Goal: Check status: Check status

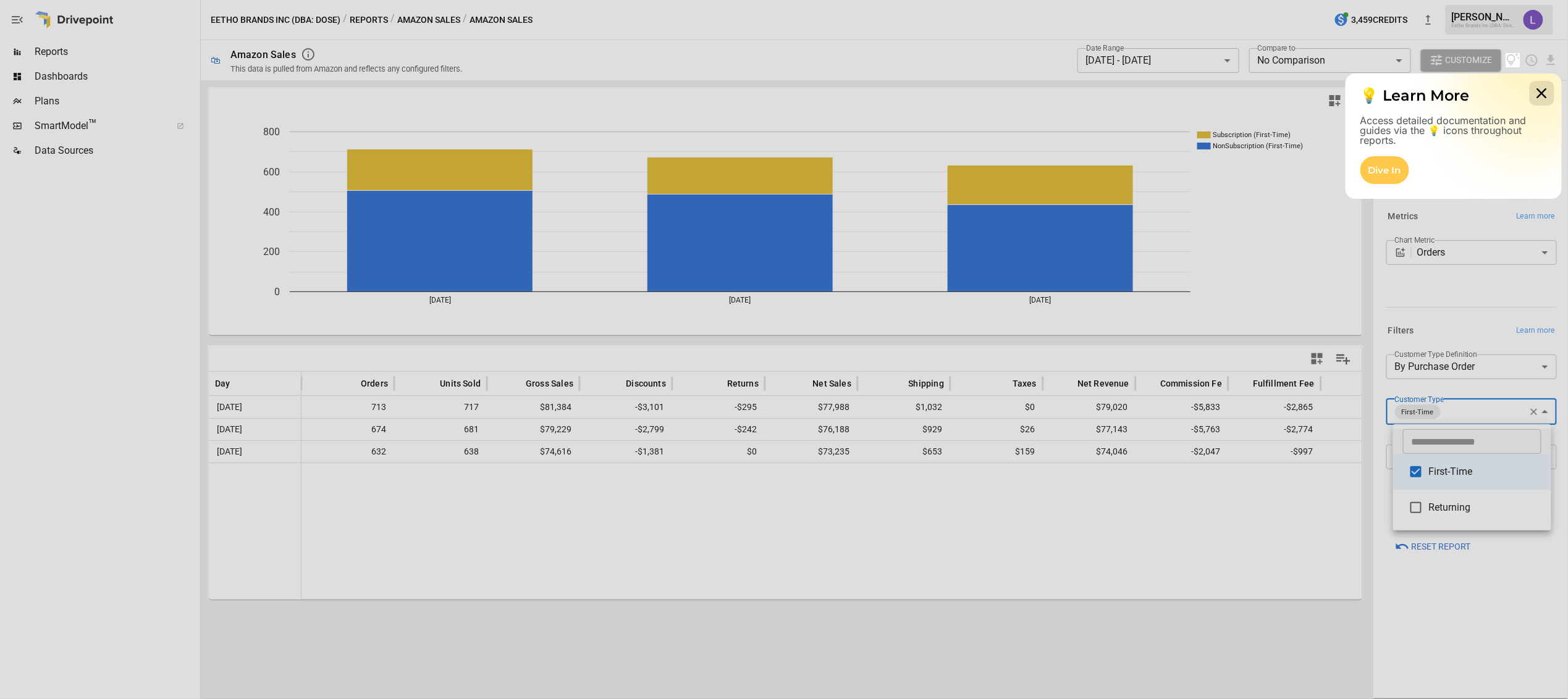
click at [1540, 85] on icon at bounding box center [1542, 94] width 25 height 25
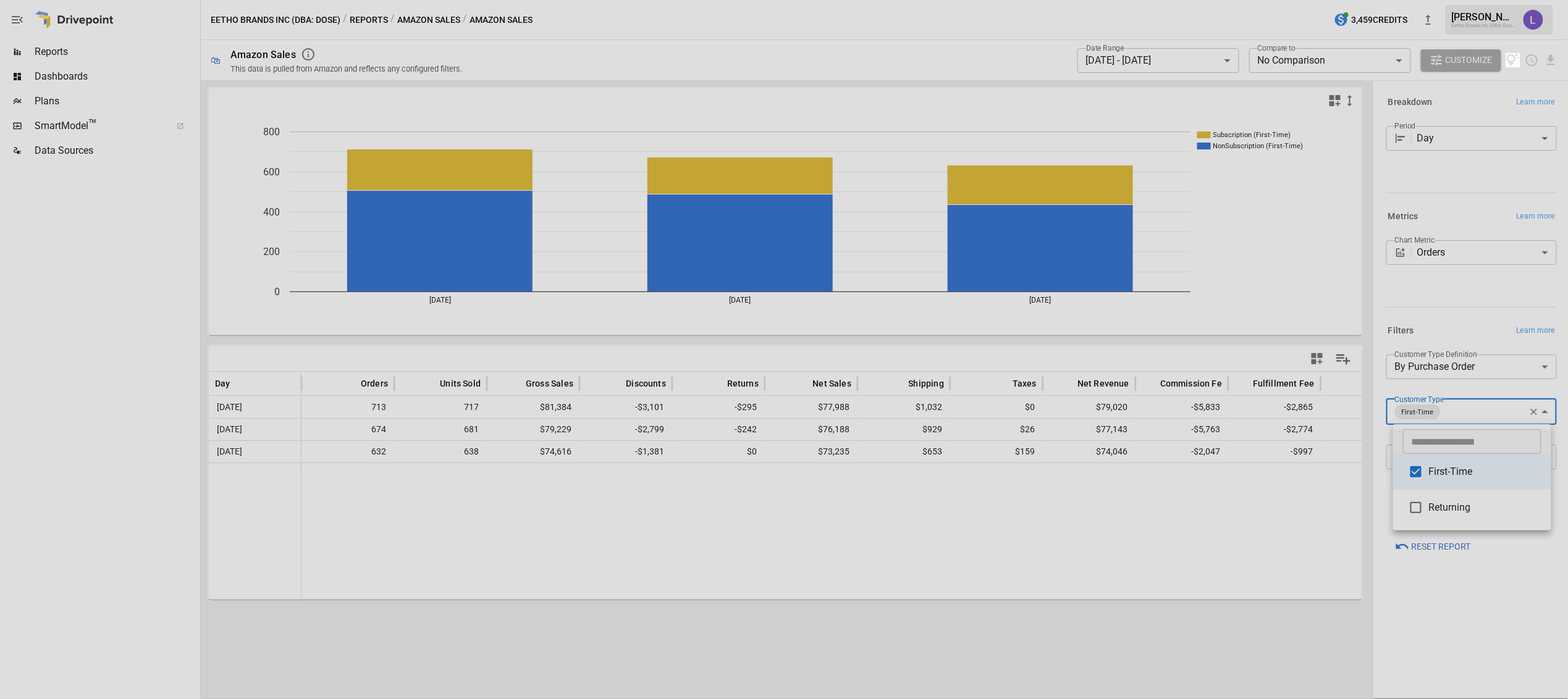
click at [1188, 55] on div at bounding box center [753, 350] width 1506 height 699
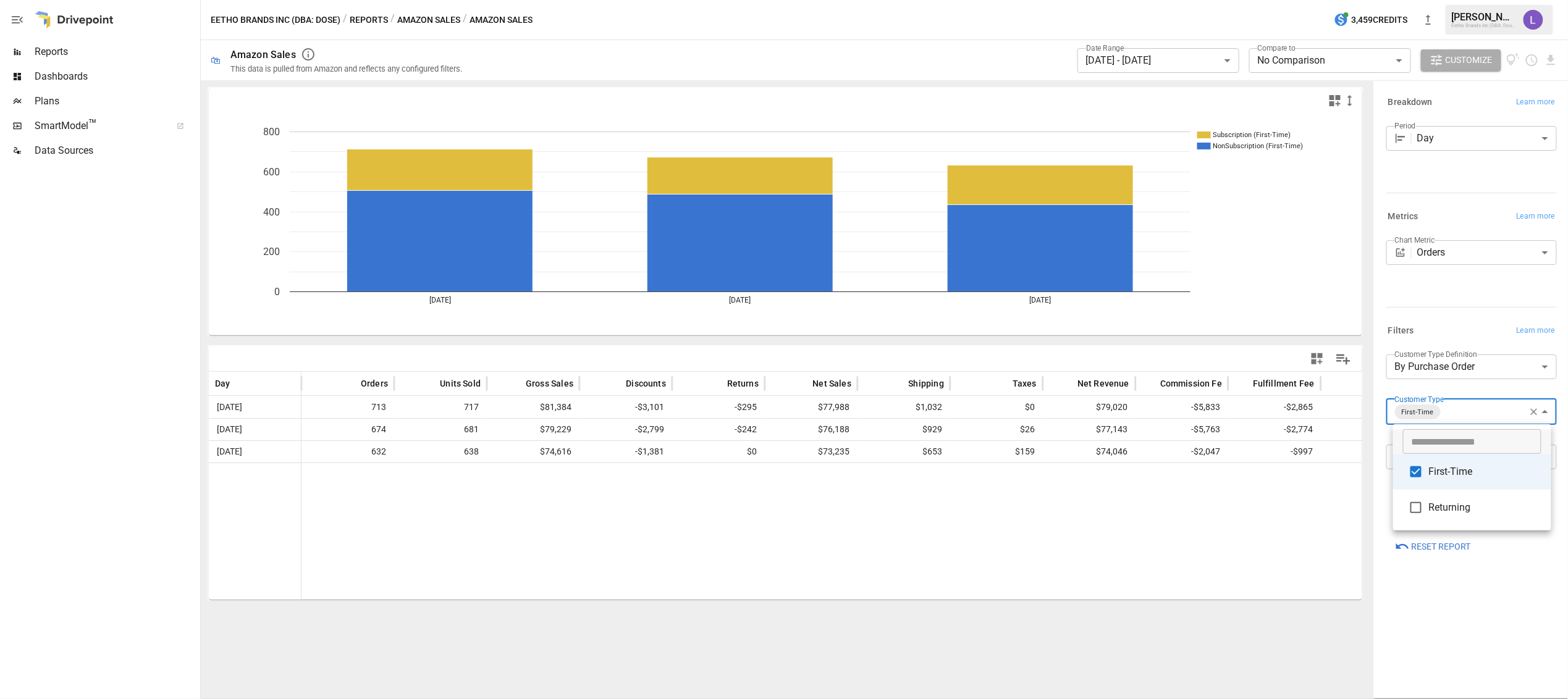
click at [1160, 58] on div at bounding box center [784, 350] width 1568 height 699
click at [1153, 61] on div "​ First-Time Returning" at bounding box center [784, 350] width 1568 height 699
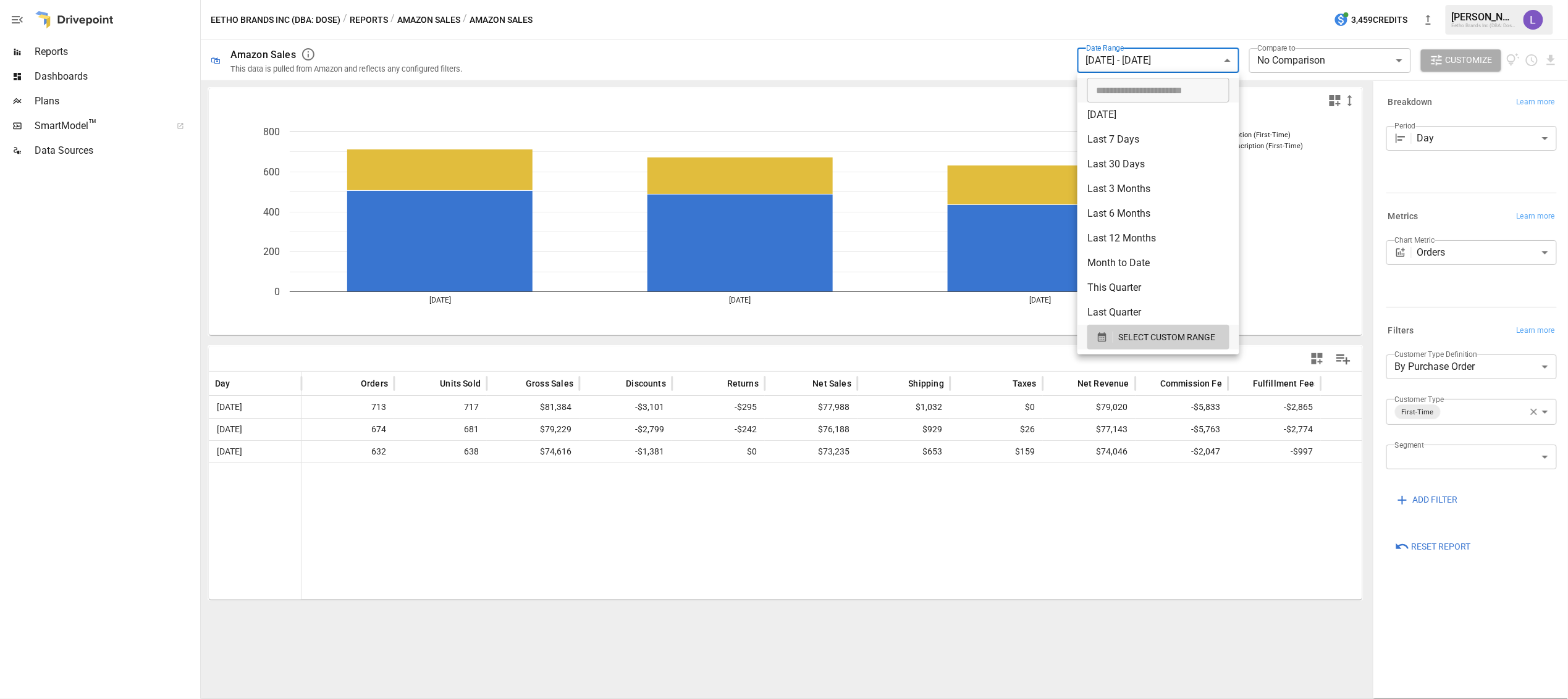
click at [1156, 0] on body "**********" at bounding box center [784, 0] width 1568 height 0
click at [1159, 331] on span "SELECT CUSTOM RANGE" at bounding box center [1167, 337] width 97 height 15
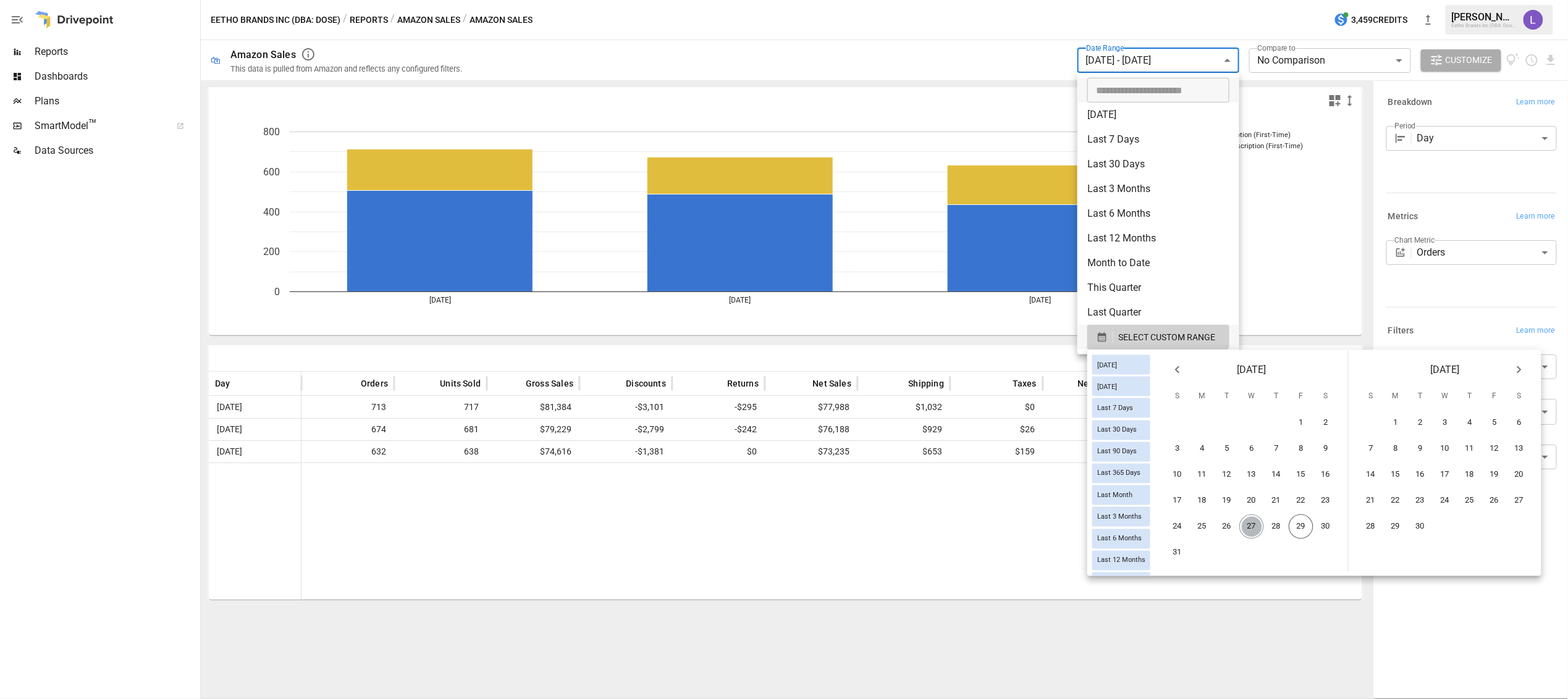
click at [1261, 525] on button "27" at bounding box center [1252, 527] width 25 height 25
click at [1282, 523] on button "28" at bounding box center [1277, 527] width 25 height 25
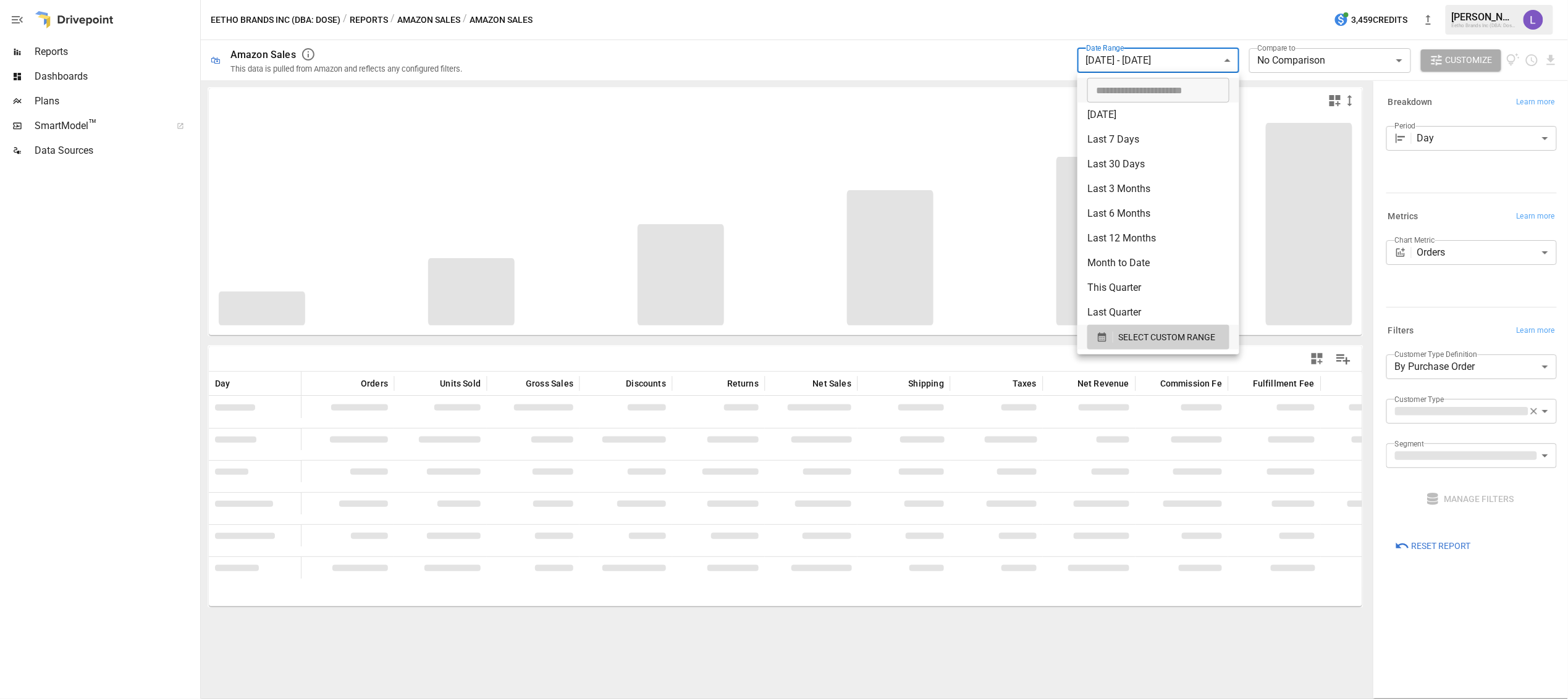
click at [1210, 663] on div at bounding box center [784, 350] width 1568 height 699
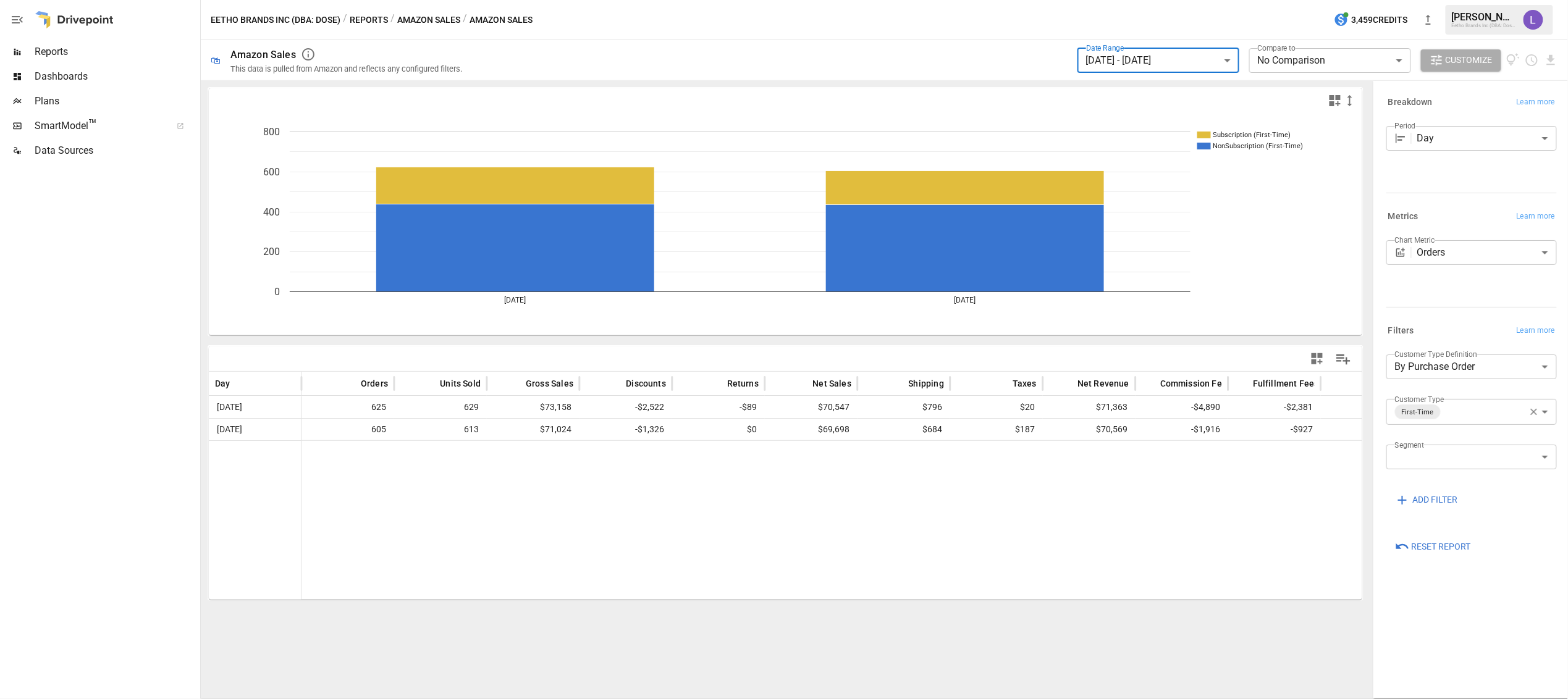
click at [1534, 411] on icon "button" at bounding box center [1534, 412] width 7 height 7
